Goal: Information Seeking & Learning: Learn about a topic

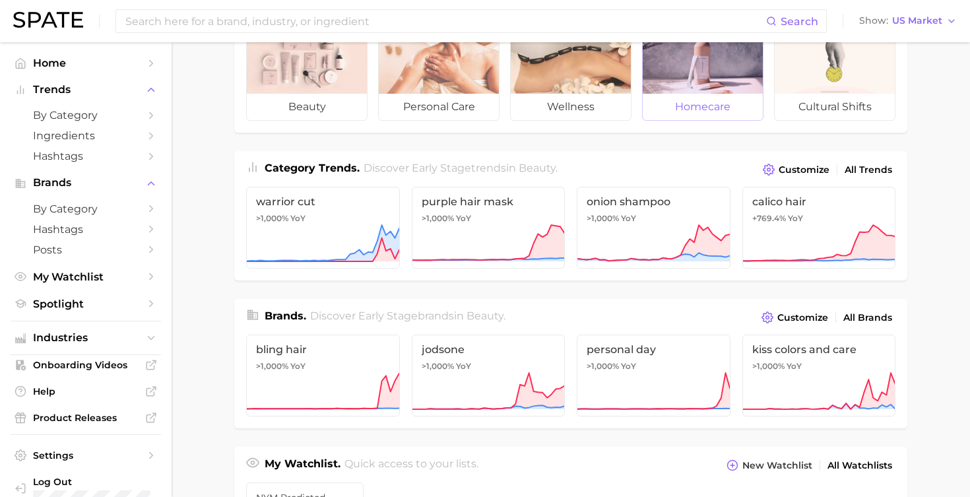
scroll to position [79, 0]
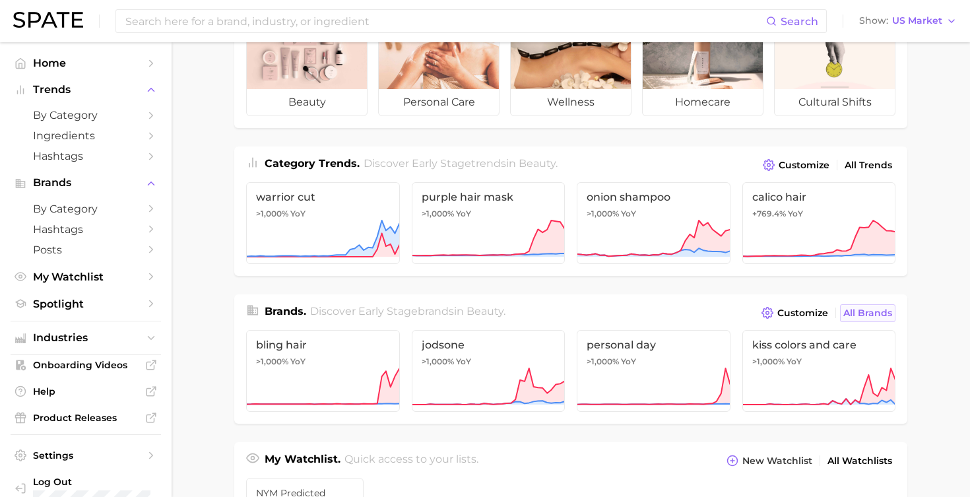
click at [870, 315] on span "All Brands" at bounding box center [867, 313] width 49 height 11
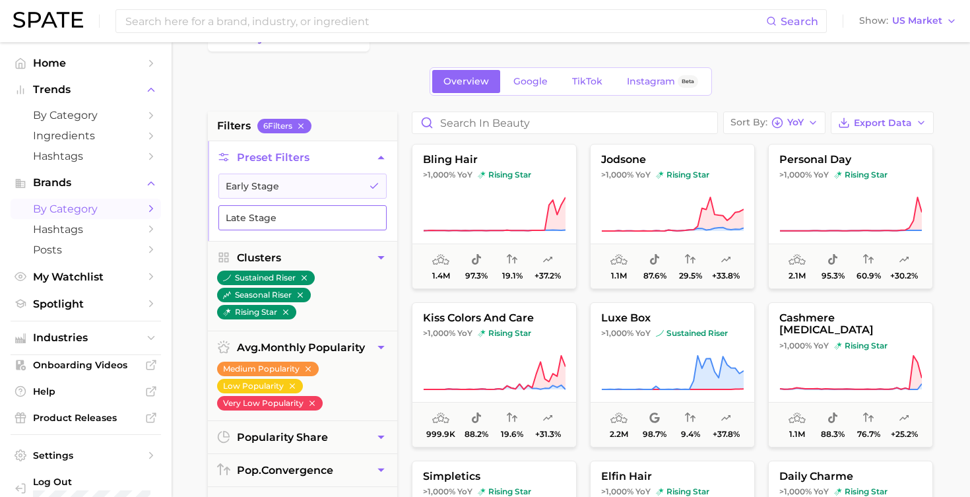
scroll to position [-1, 0]
click at [315, 216] on button "Late Stage" at bounding box center [302, 217] width 168 height 25
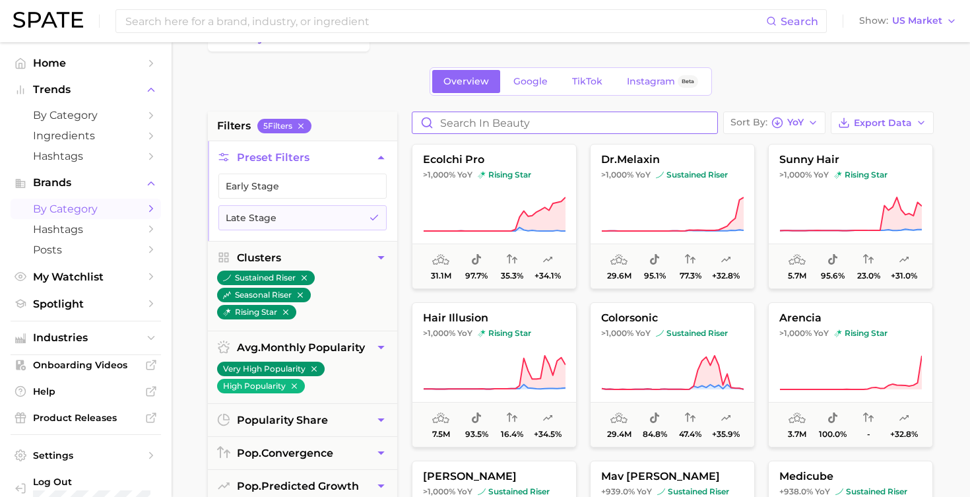
click at [553, 126] on input "Search in beauty" at bounding box center [564, 122] width 305 height 21
type input "not your mother's"
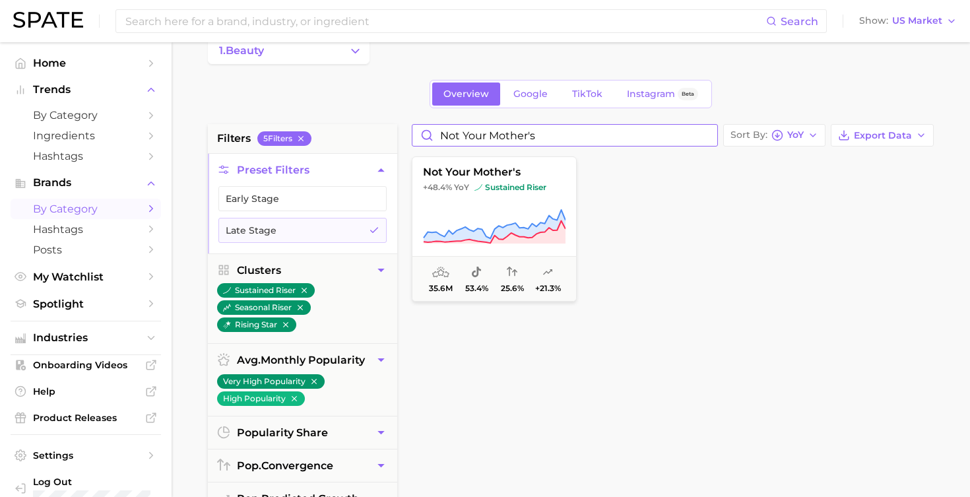
scroll to position [26, 0]
click at [528, 211] on icon at bounding box center [494, 226] width 143 height 37
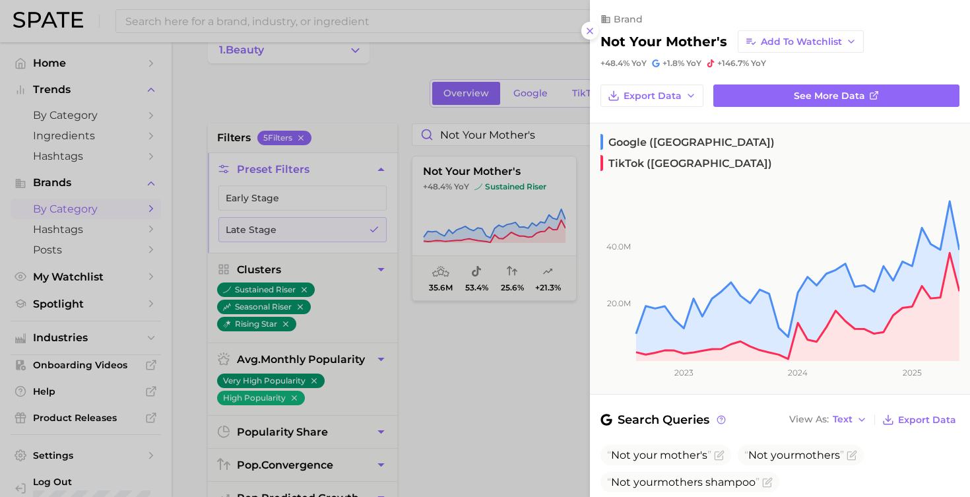
scroll to position [0, 0]
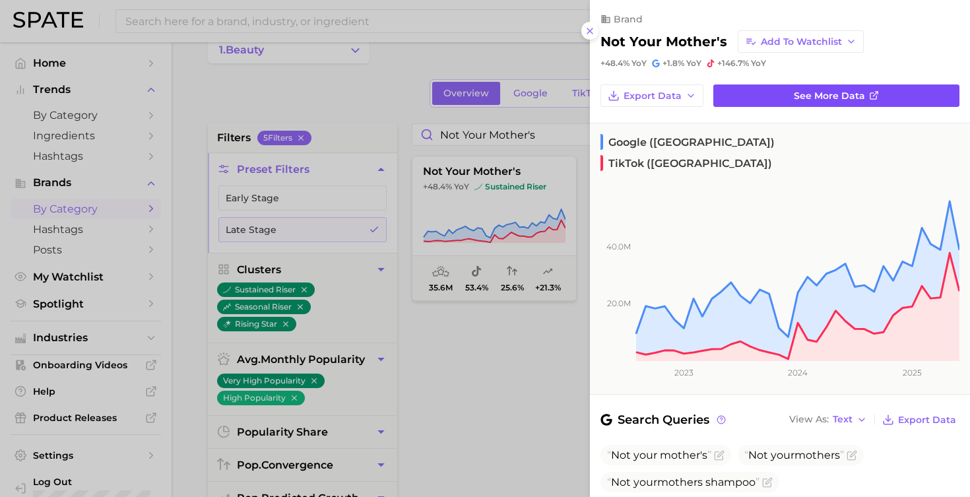
click at [756, 102] on link "See more data" at bounding box center [836, 95] width 246 height 22
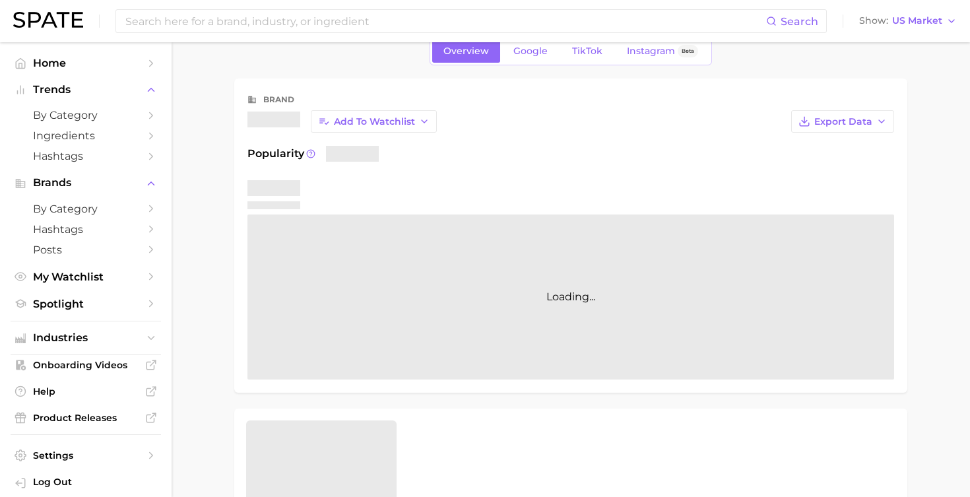
click at [756, 102] on div "Overview Google TikTok Instagram Beta brand Add to Watchlist Export Data Popula…" at bounding box center [570, 502] width 673 height 930
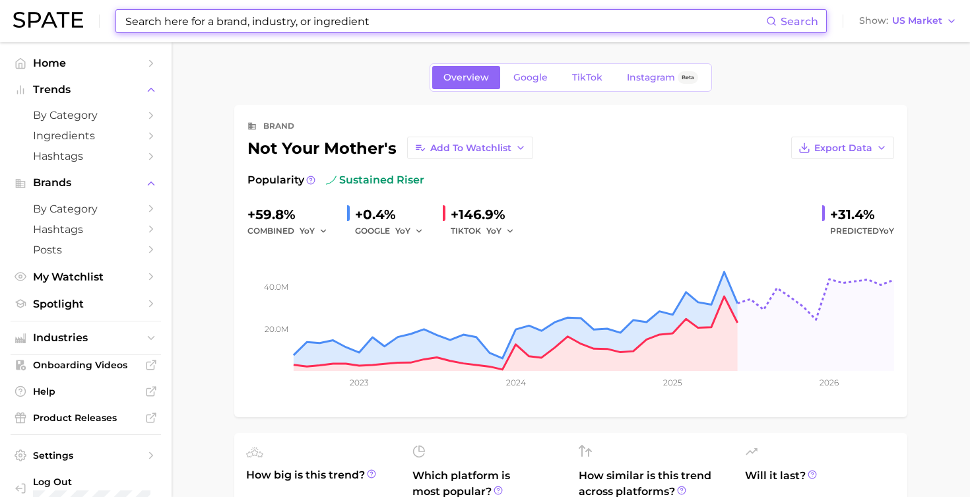
click at [341, 25] on input at bounding box center [445, 21] width 642 height 22
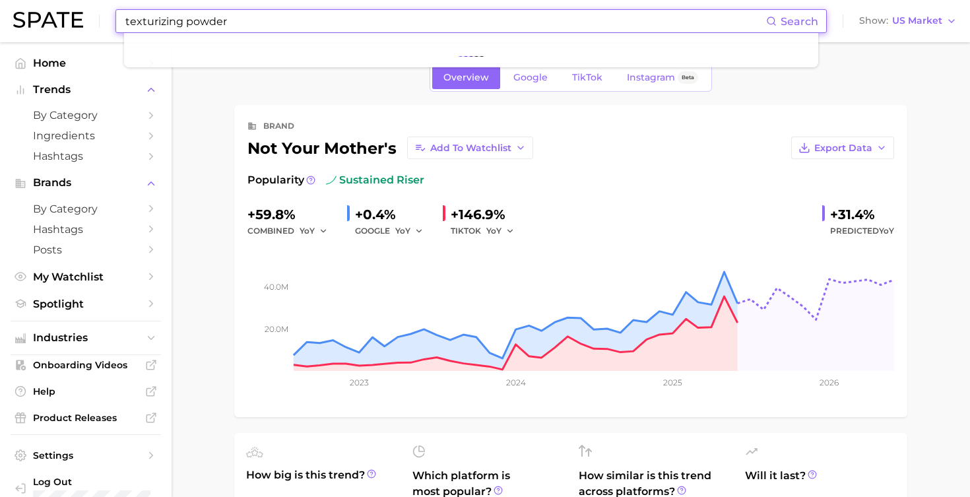
type input "texturizing powder"
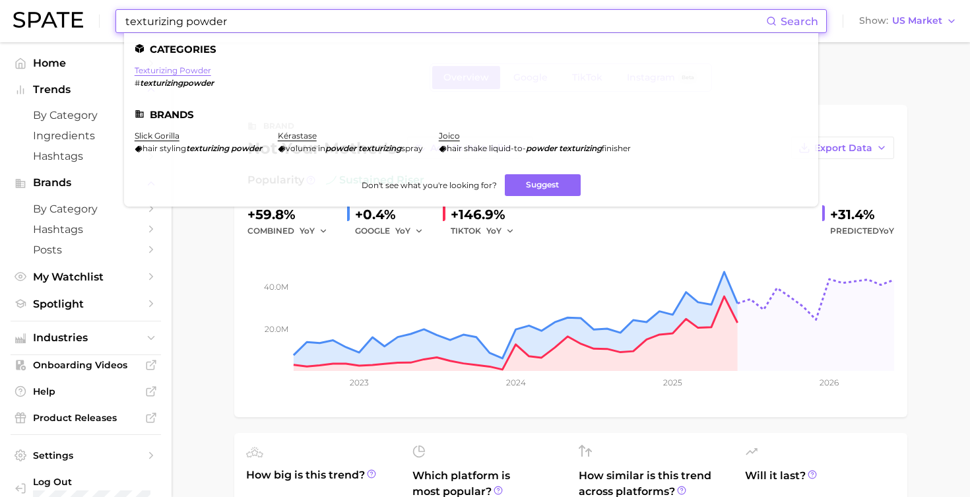
click at [185, 66] on link "texturizing powder" at bounding box center [173, 70] width 77 height 10
